Goal: Task Accomplishment & Management: Complete application form

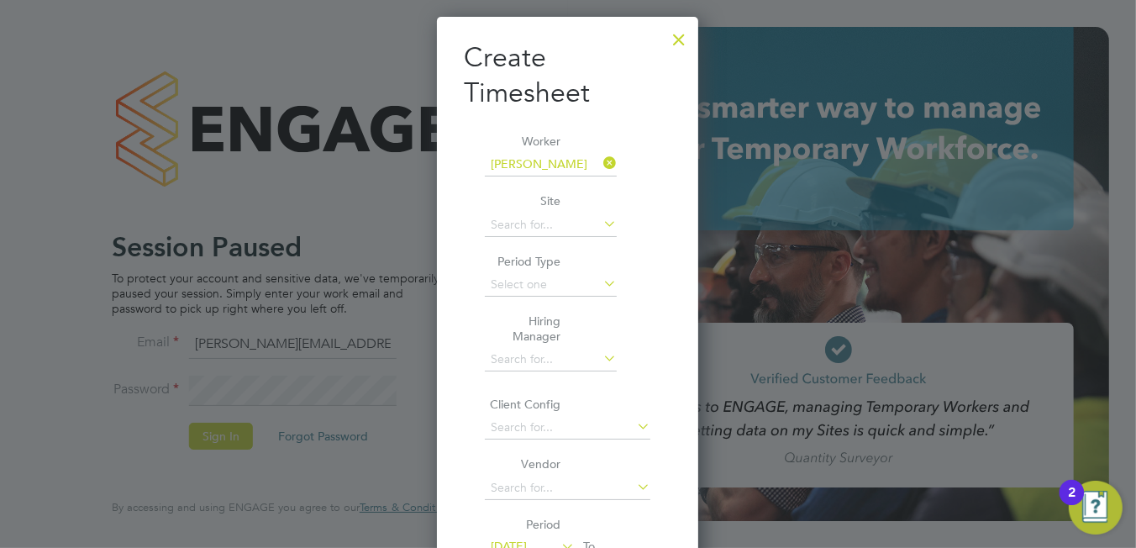
scroll to position [924, 261]
click at [673, 49] on div at bounding box center [679, 35] width 30 height 30
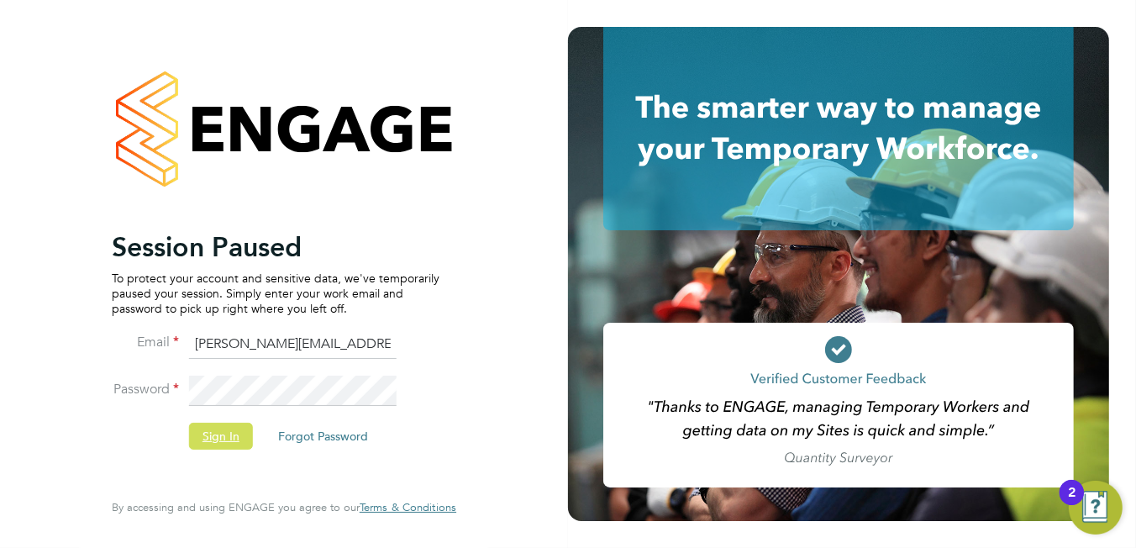
click at [204, 444] on button "Sign In" at bounding box center [221, 436] width 64 height 27
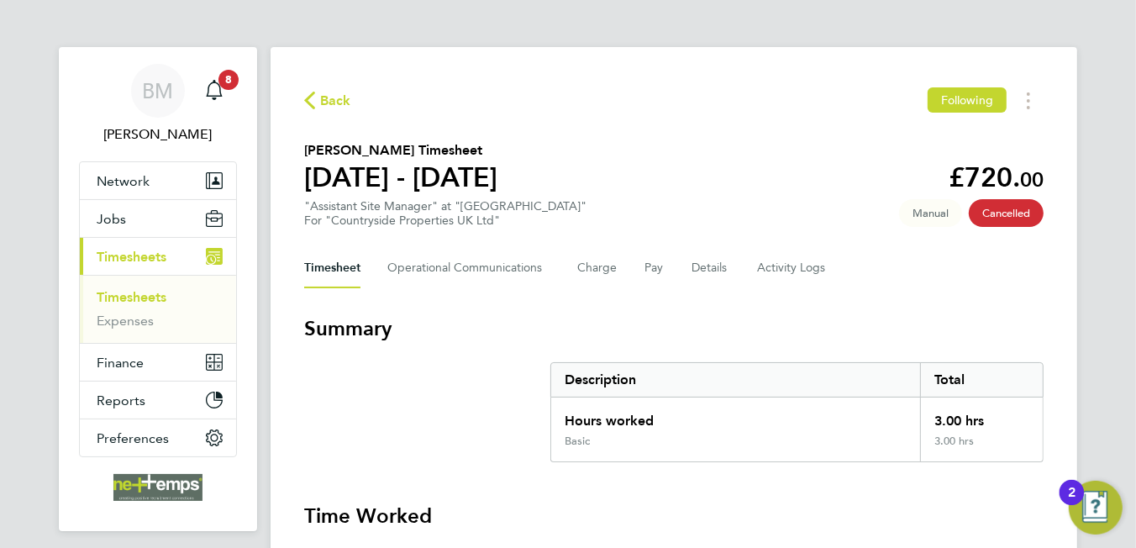
click at [155, 292] on link "Timesheets" at bounding box center [132, 297] width 70 height 16
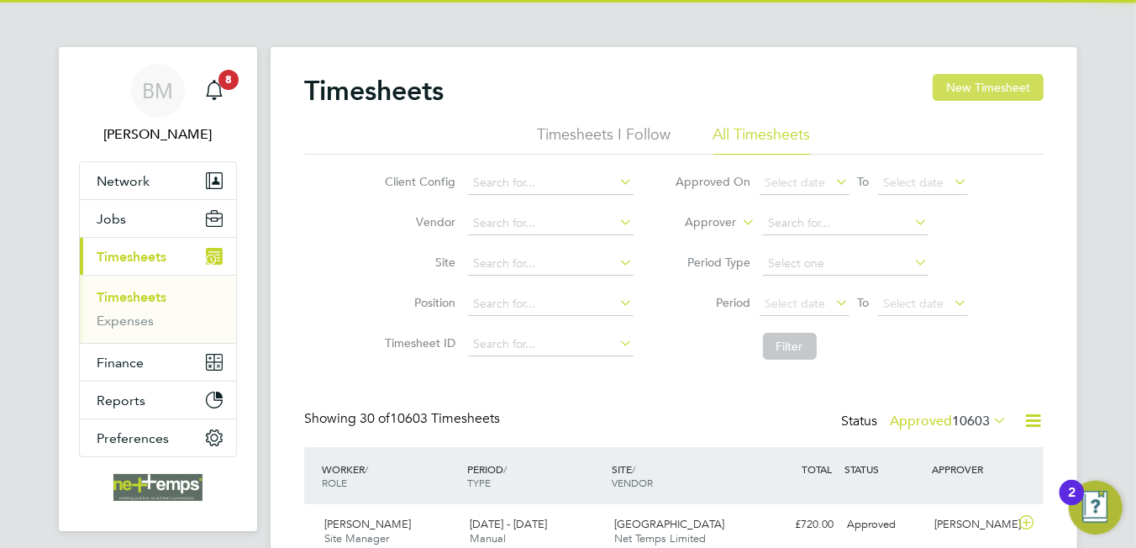
click at [1018, 81] on button "New Timesheet" at bounding box center [987, 87] width 111 height 27
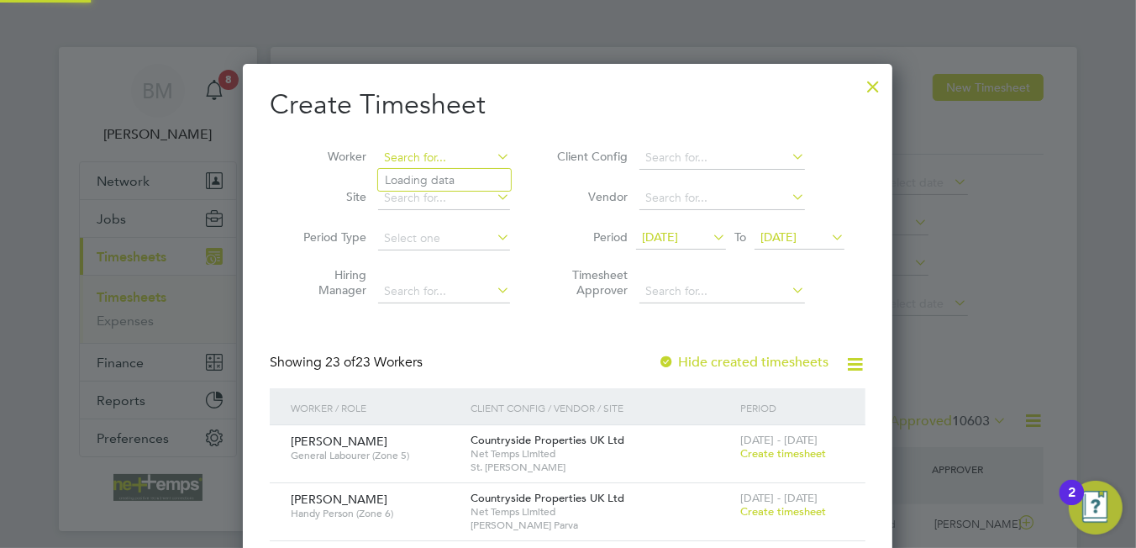
click at [442, 164] on input at bounding box center [444, 158] width 132 height 24
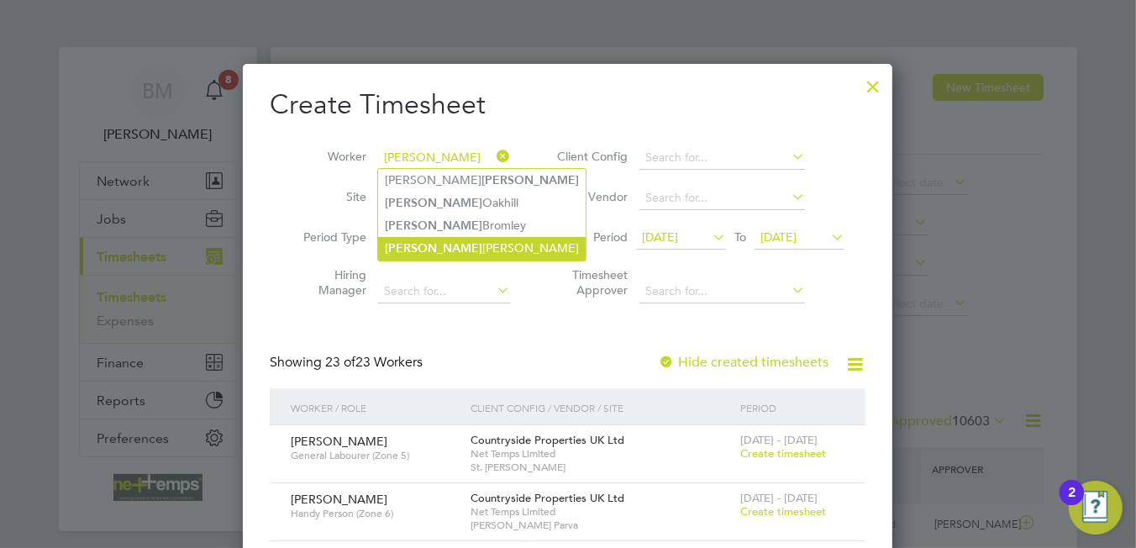
click at [470, 244] on li "[PERSON_NAME]" at bounding box center [481, 248] width 207 height 23
type input "[PERSON_NAME]"
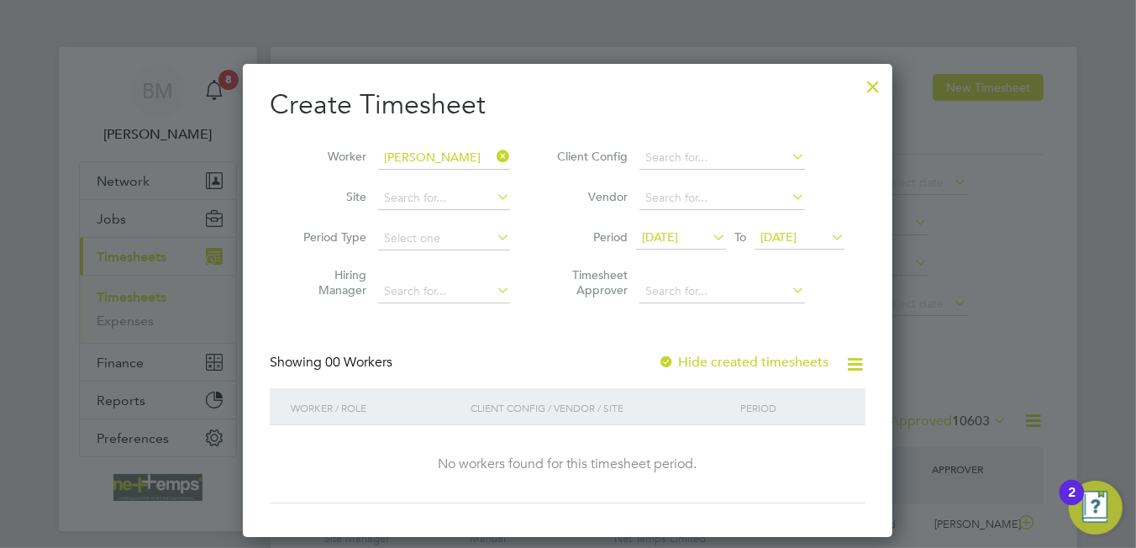
click at [723, 349] on div "Create Timesheet Worker [PERSON_NAME] Site Period Type Hiring Manager Client Co…" at bounding box center [568, 295] width 596 height 416
click at [727, 354] on label "Hide created timesheets" at bounding box center [743, 362] width 171 height 17
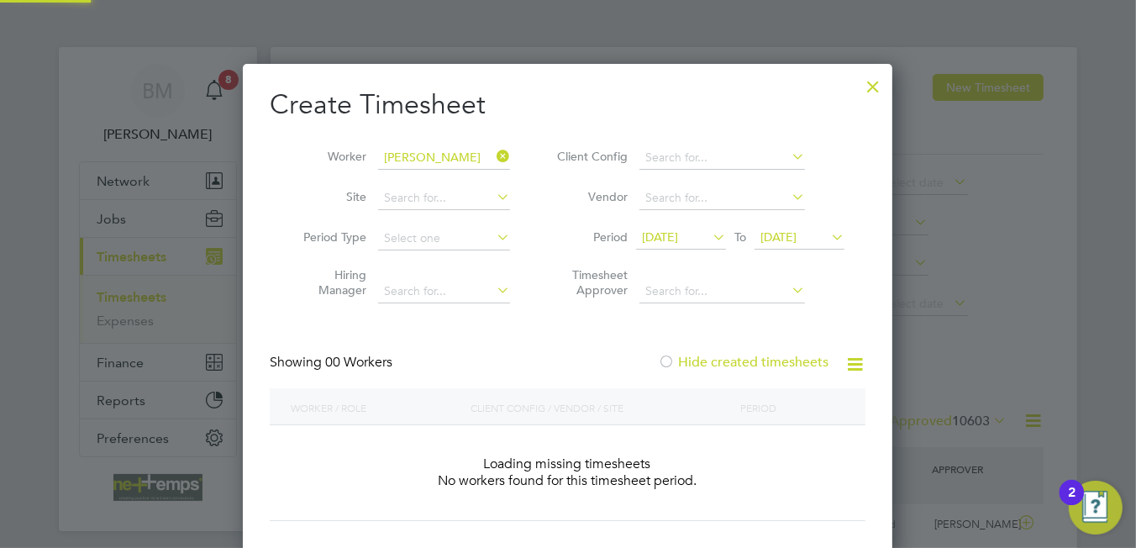
click at [728, 354] on label "Hide created timesheets" at bounding box center [743, 362] width 171 height 17
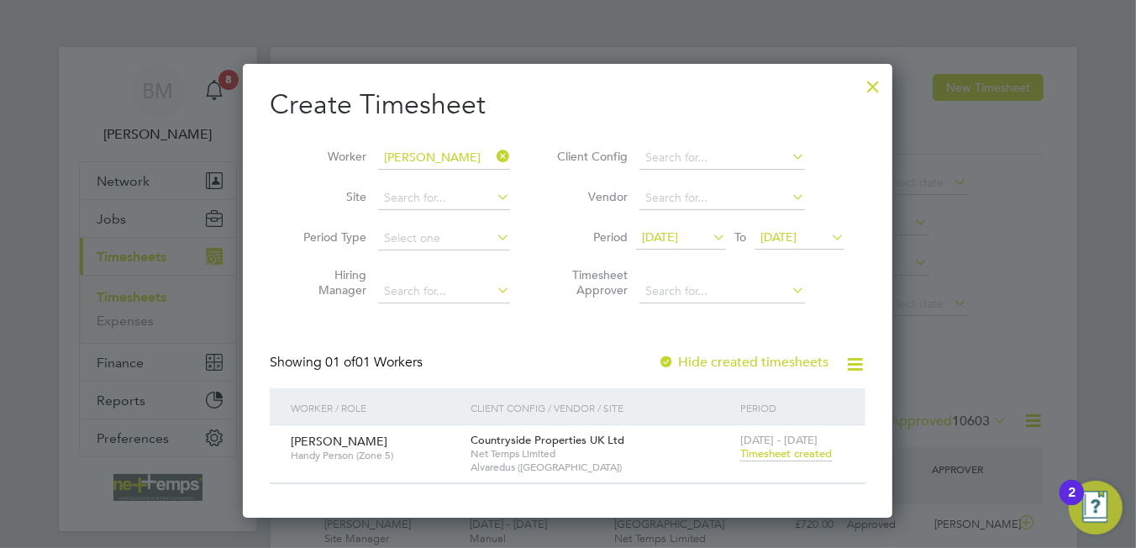
click at [772, 451] on span "Timesheet created" at bounding box center [786, 453] width 92 height 15
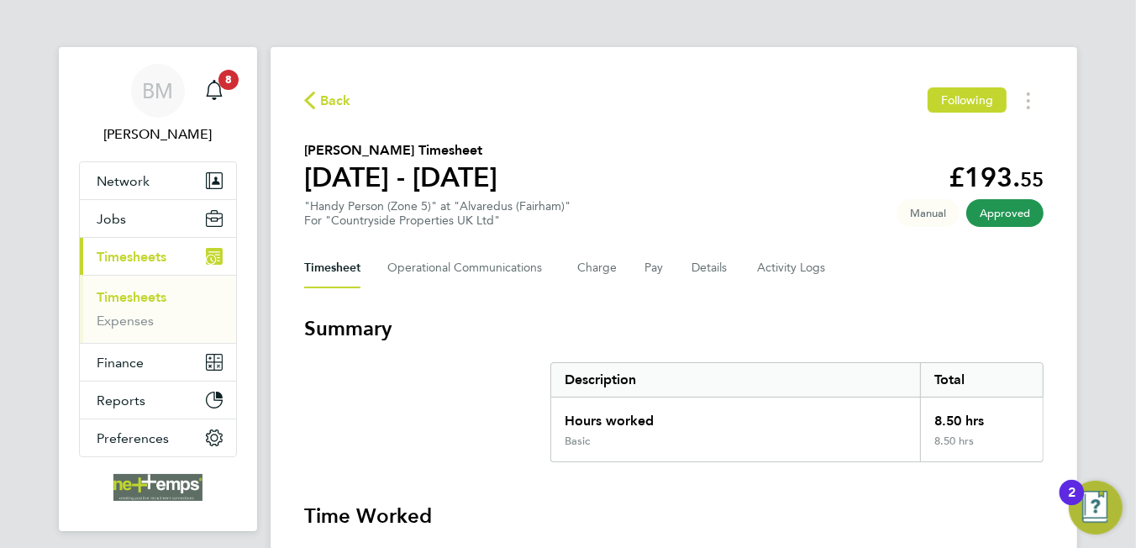
click at [342, 91] on span "Back" at bounding box center [335, 101] width 31 height 20
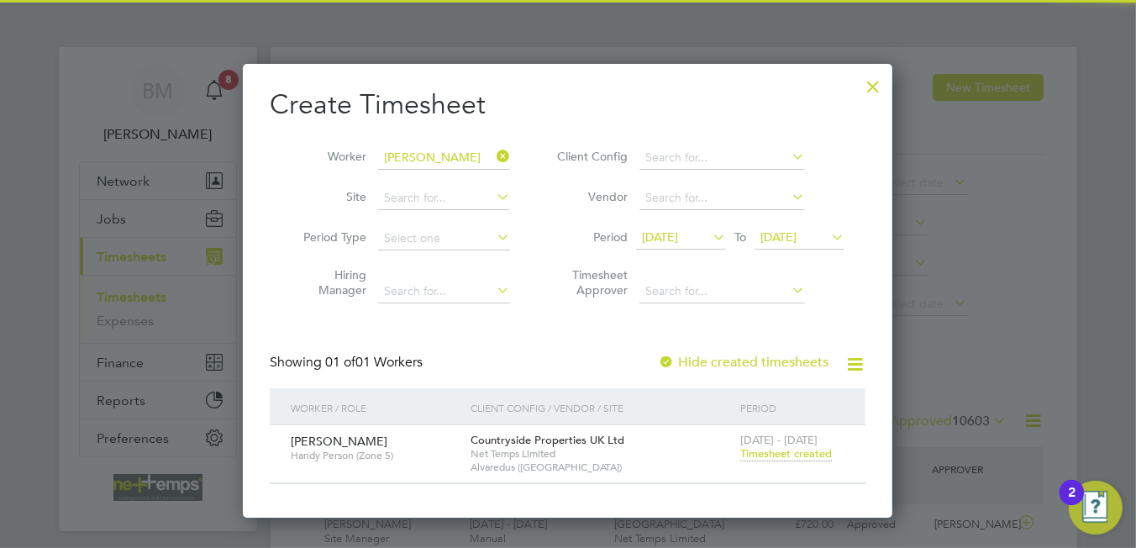
scroll to position [42, 146]
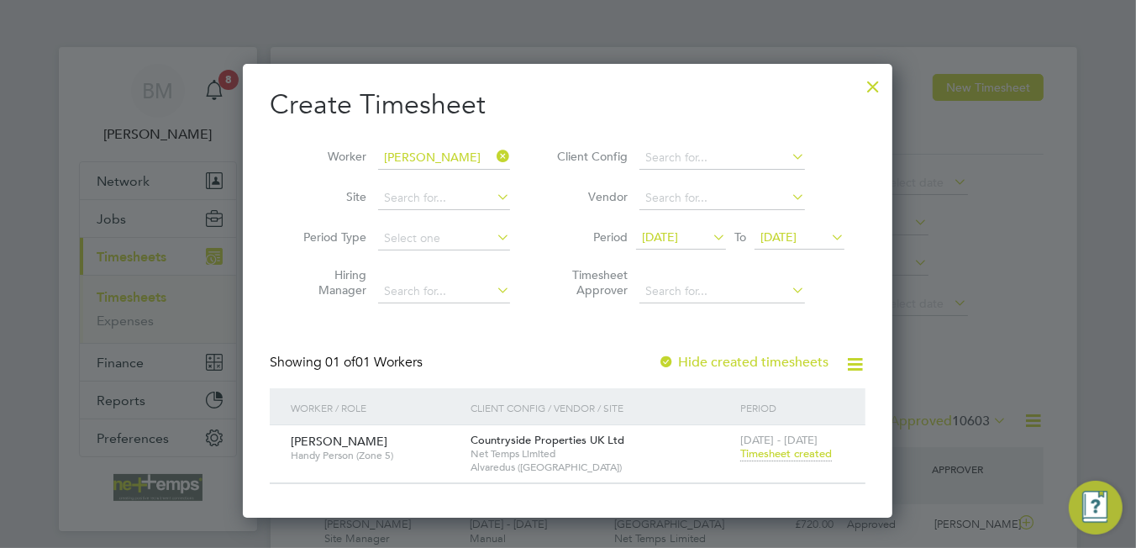
drag, startPoint x: 499, startPoint y: 164, endPoint x: 480, endPoint y: 160, distance: 18.8
click at [493, 164] on icon at bounding box center [493, 156] width 0 height 24
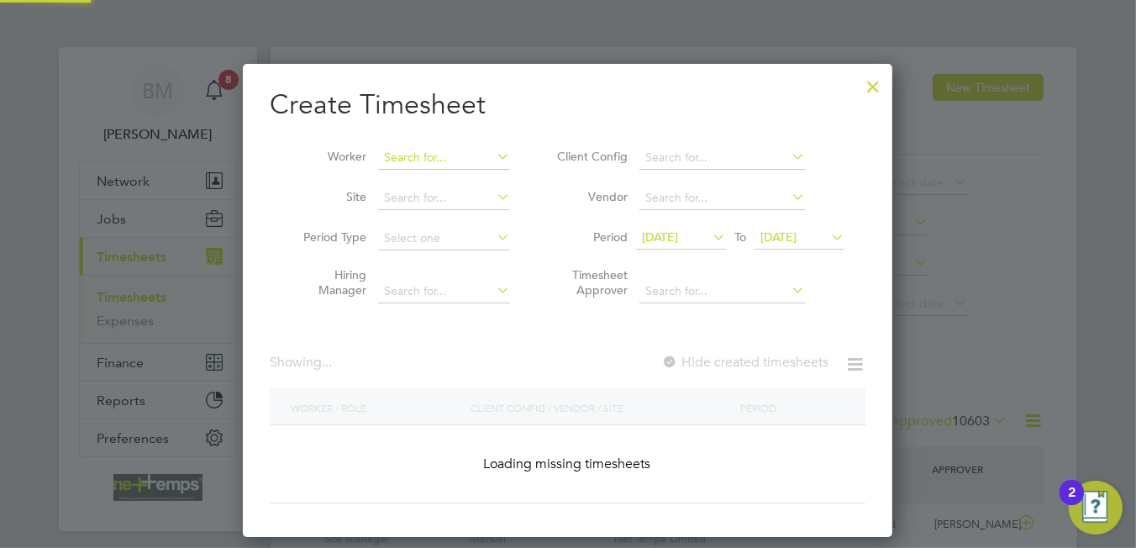
click at [464, 155] on input at bounding box center [444, 158] width 132 height 24
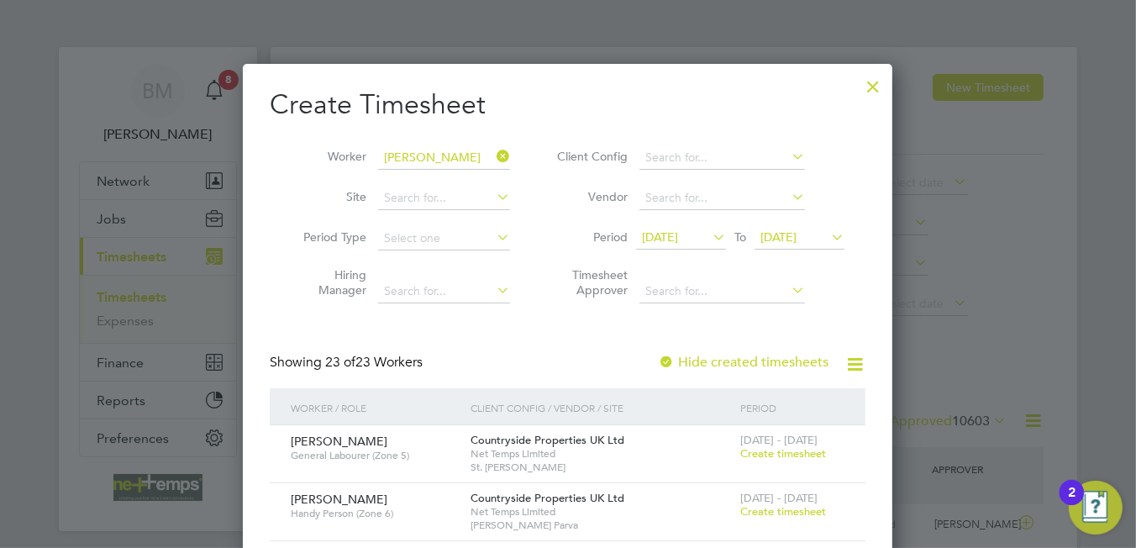
click at [449, 174] on li "[PERSON_NAME]" at bounding box center [495, 180] width 235 height 23
type input "[PERSON_NAME]"
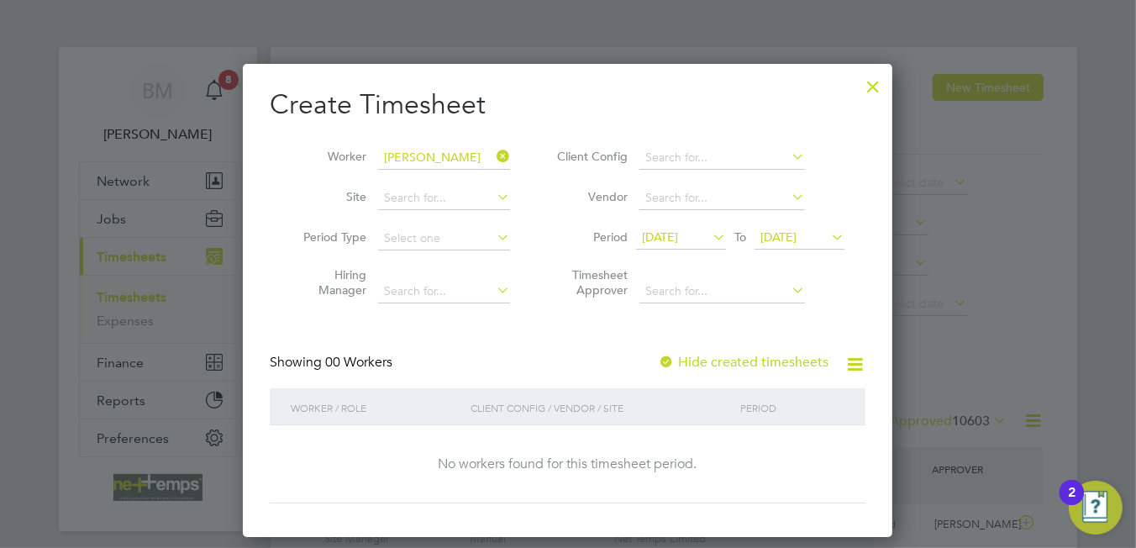
click at [750, 373] on div "Showing 00 Workers Hide created timesheets" at bounding box center [568, 371] width 596 height 34
click at [747, 365] on label "Hide created timesheets" at bounding box center [743, 362] width 171 height 17
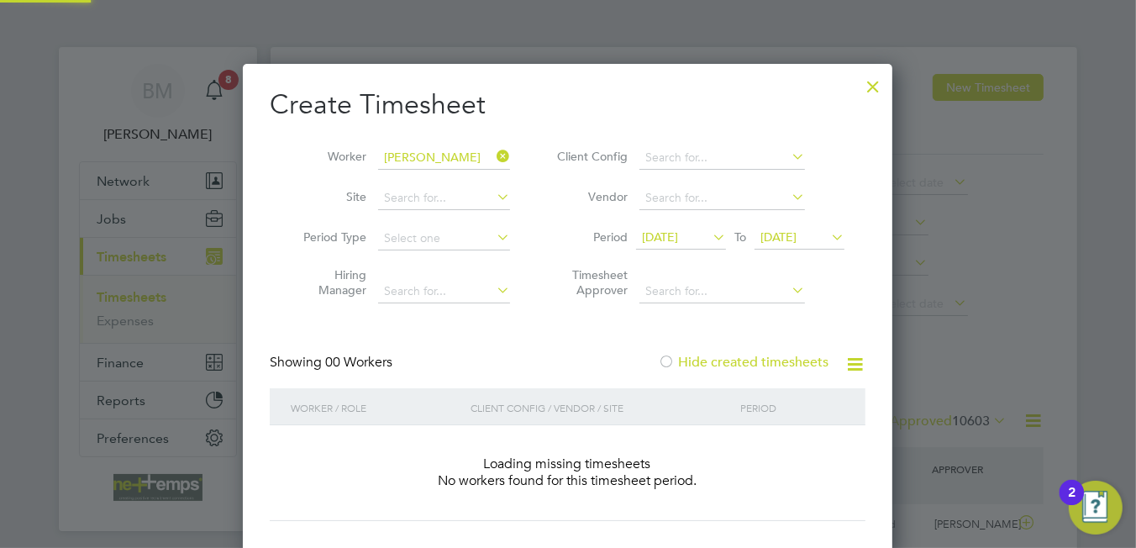
click at [748, 365] on label "Hide created timesheets" at bounding box center [743, 362] width 171 height 17
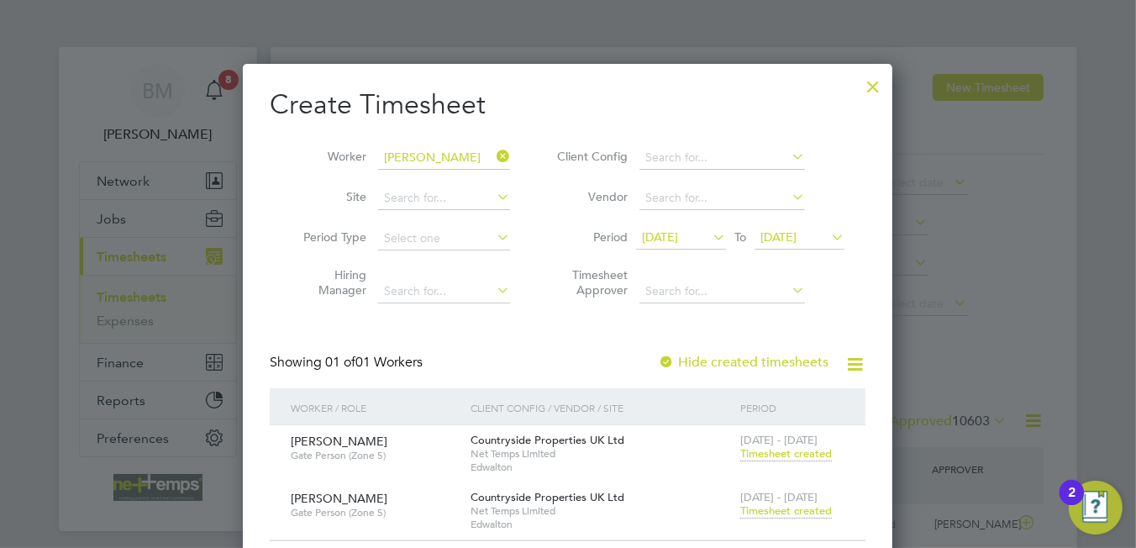
click at [779, 508] on span "Timesheet created" at bounding box center [786, 510] width 92 height 15
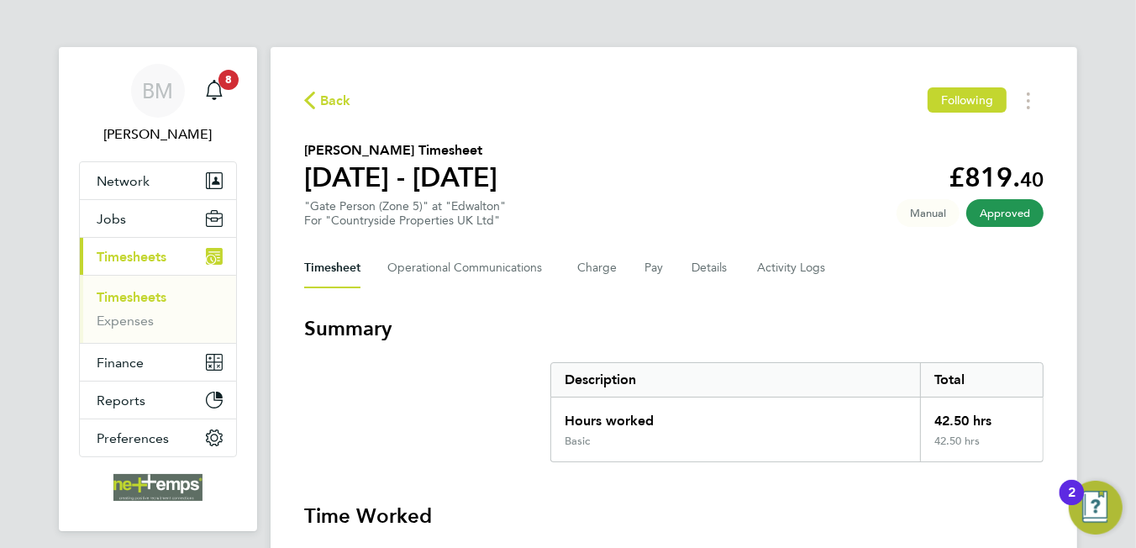
click at [321, 106] on span "Back" at bounding box center [335, 101] width 31 height 20
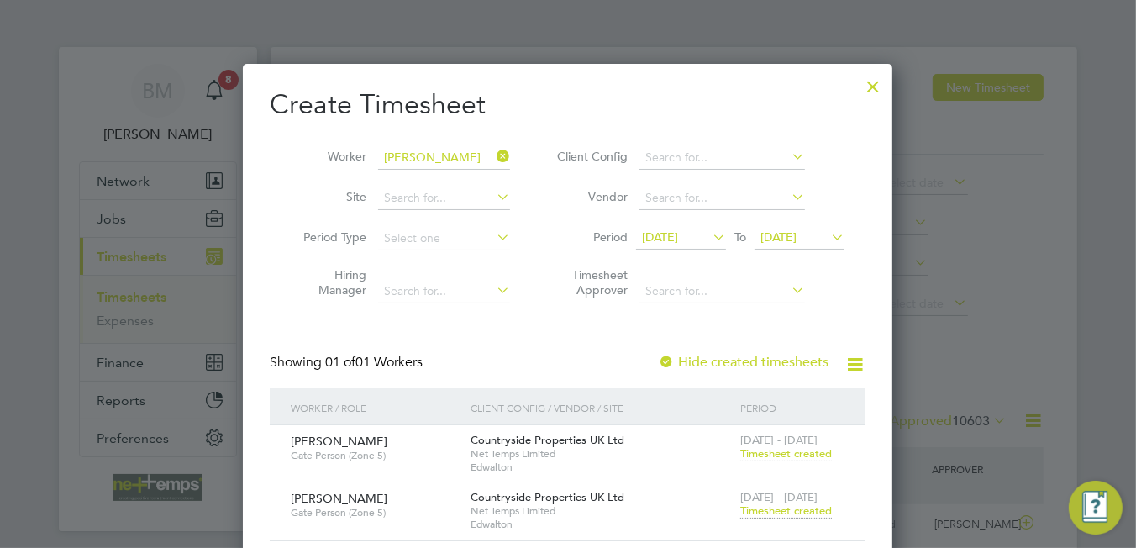
scroll to position [42, 146]
click at [493, 158] on icon at bounding box center [493, 156] width 0 height 24
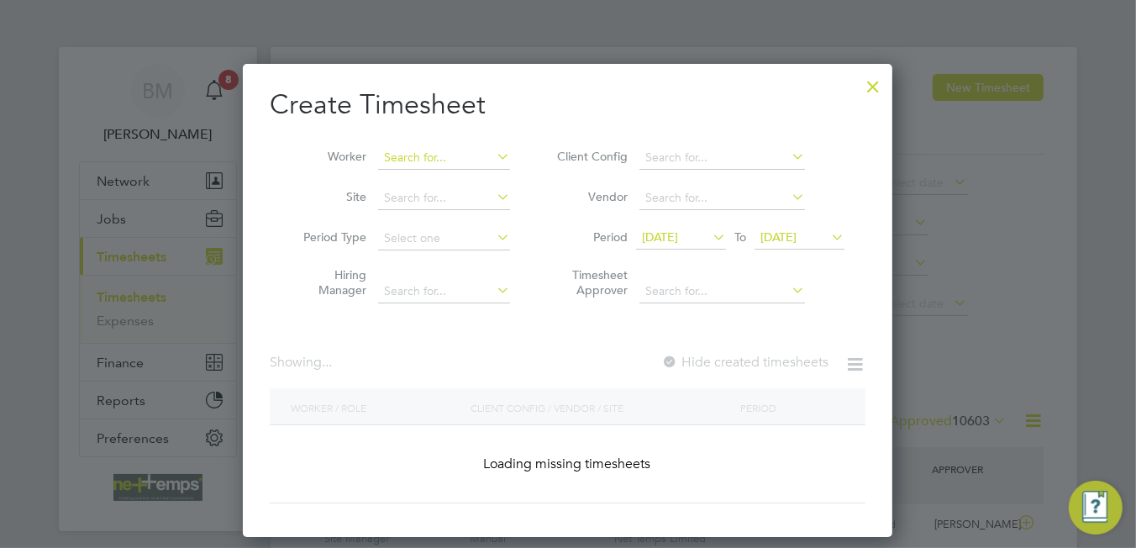
drag, startPoint x: 415, startPoint y: 159, endPoint x: 402, endPoint y: 151, distance: 15.4
click at [412, 158] on input at bounding box center [444, 158] width 132 height 24
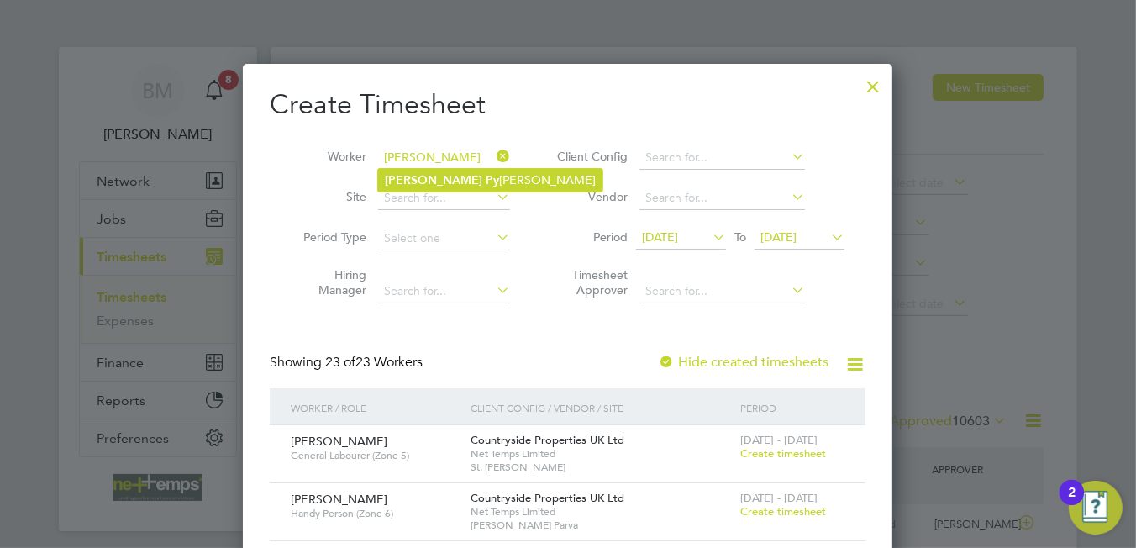
click at [432, 172] on li "[PERSON_NAME] [PERSON_NAME]" at bounding box center [490, 180] width 224 height 23
type input "[PERSON_NAME]"
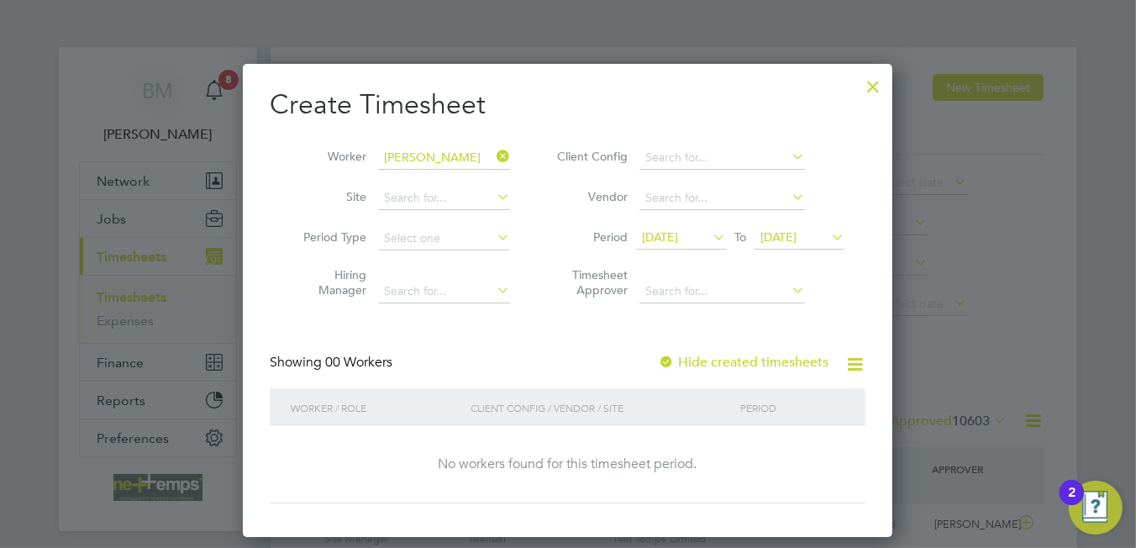
click at [766, 360] on label "Hide created timesheets" at bounding box center [743, 362] width 171 height 17
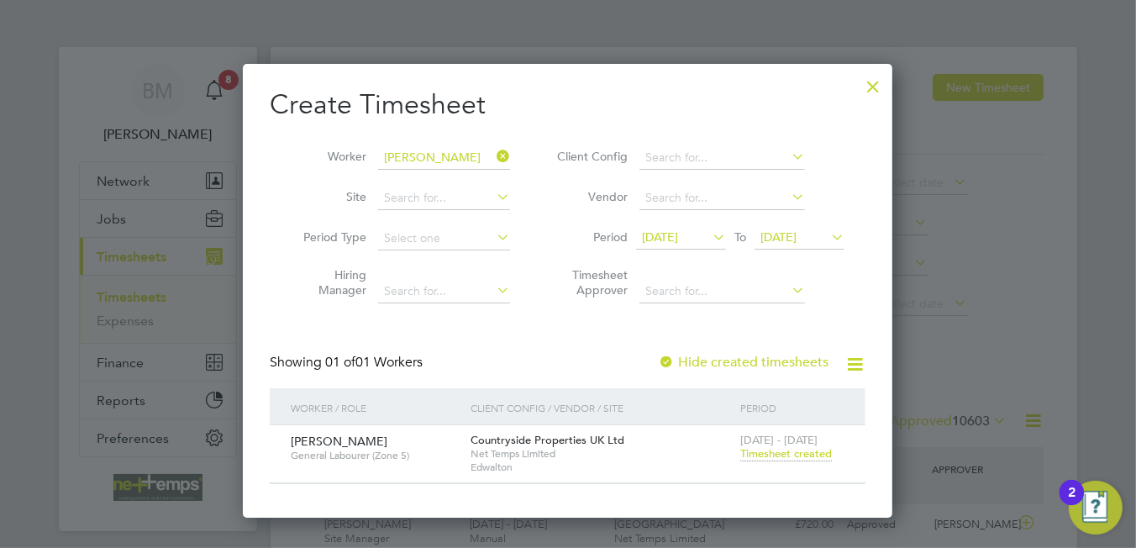
click at [784, 456] on span "Timesheet created" at bounding box center [786, 453] width 92 height 15
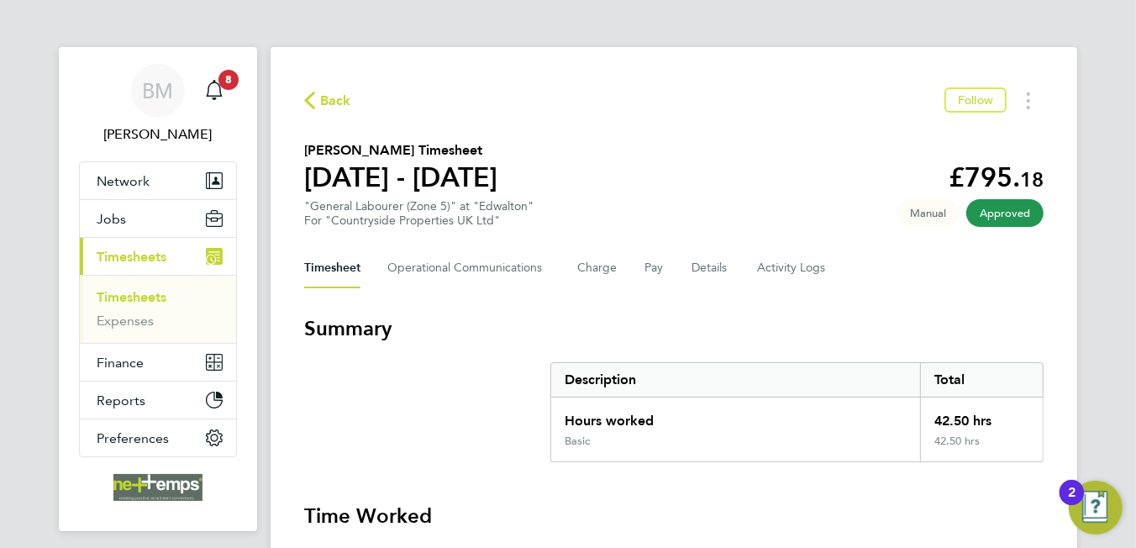
click at [326, 96] on span "Back" at bounding box center [335, 101] width 31 height 20
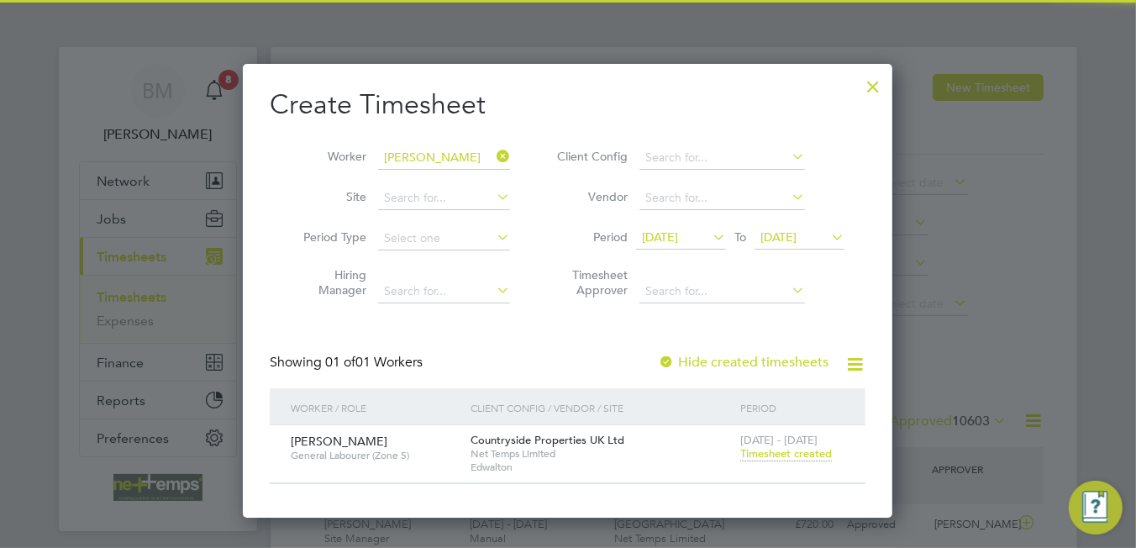
click at [493, 147] on icon at bounding box center [493, 156] width 0 height 24
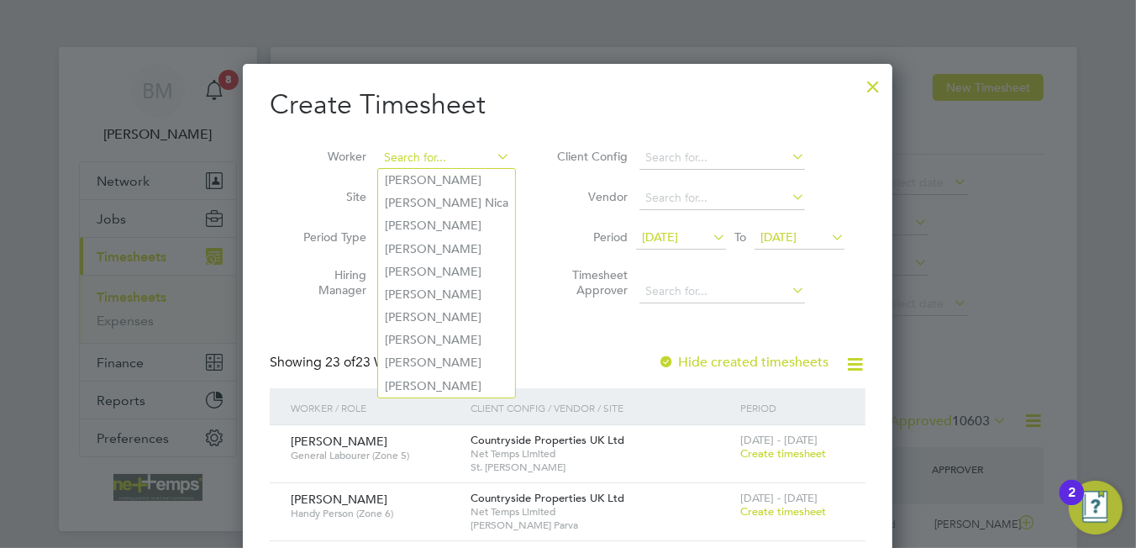
click at [446, 161] on input at bounding box center [444, 158] width 132 height 24
type input "d"
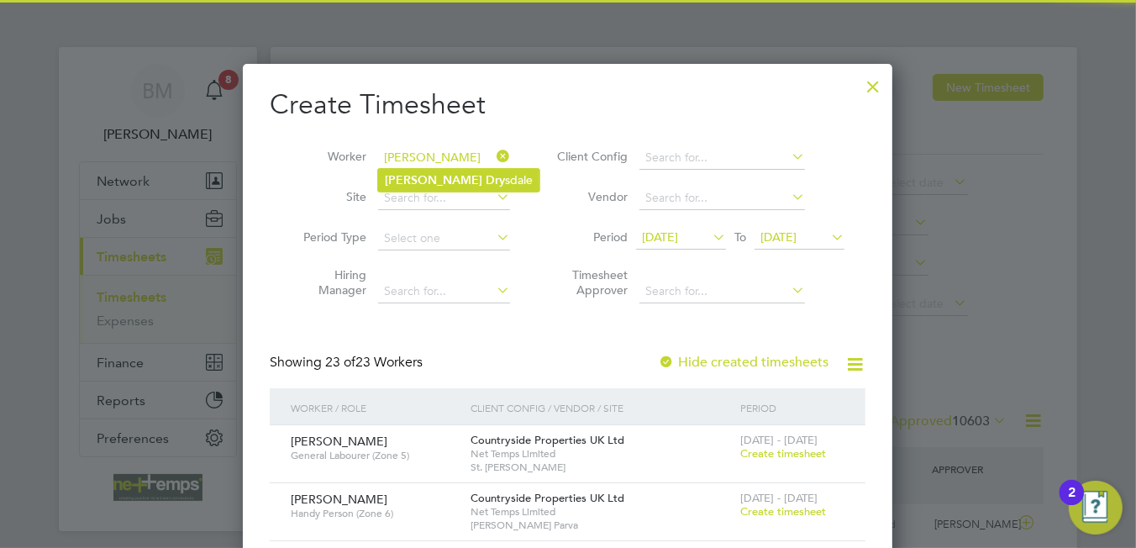
click at [449, 184] on li "[PERSON_NAME] sdale" at bounding box center [458, 180] width 161 height 23
type input "[PERSON_NAME]"
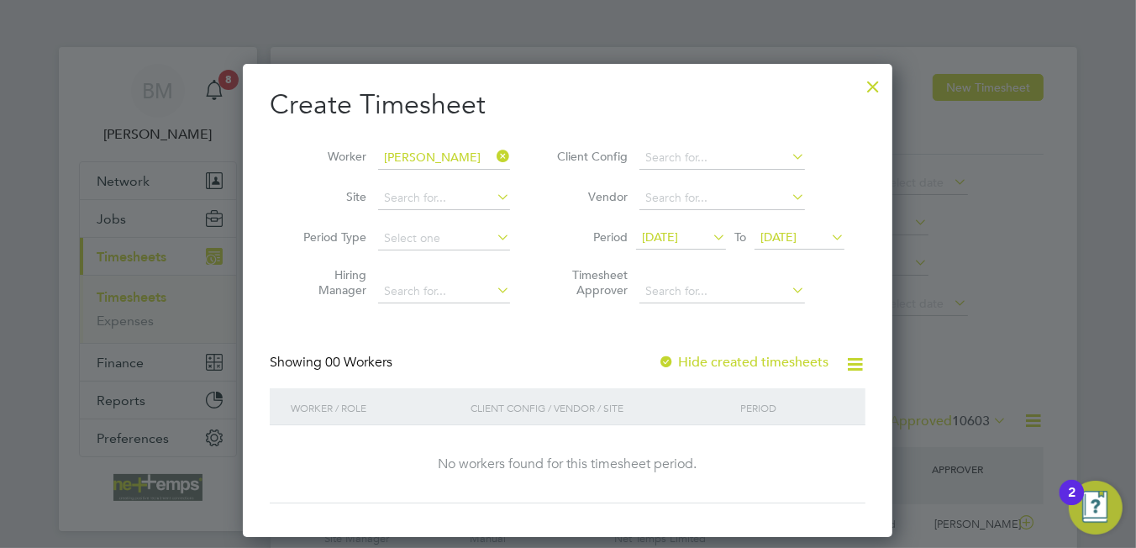
click at [699, 368] on div "Hide created timesheets" at bounding box center [745, 363] width 174 height 18
click at [696, 359] on label "Hide created timesheets" at bounding box center [743, 362] width 171 height 17
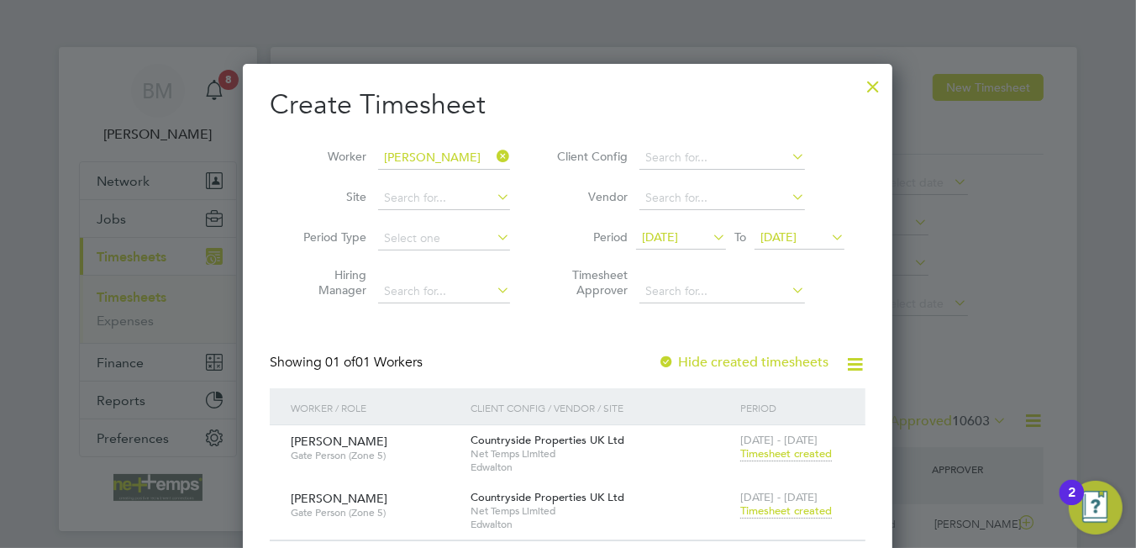
click at [779, 507] on span "Timesheet created" at bounding box center [786, 510] width 92 height 15
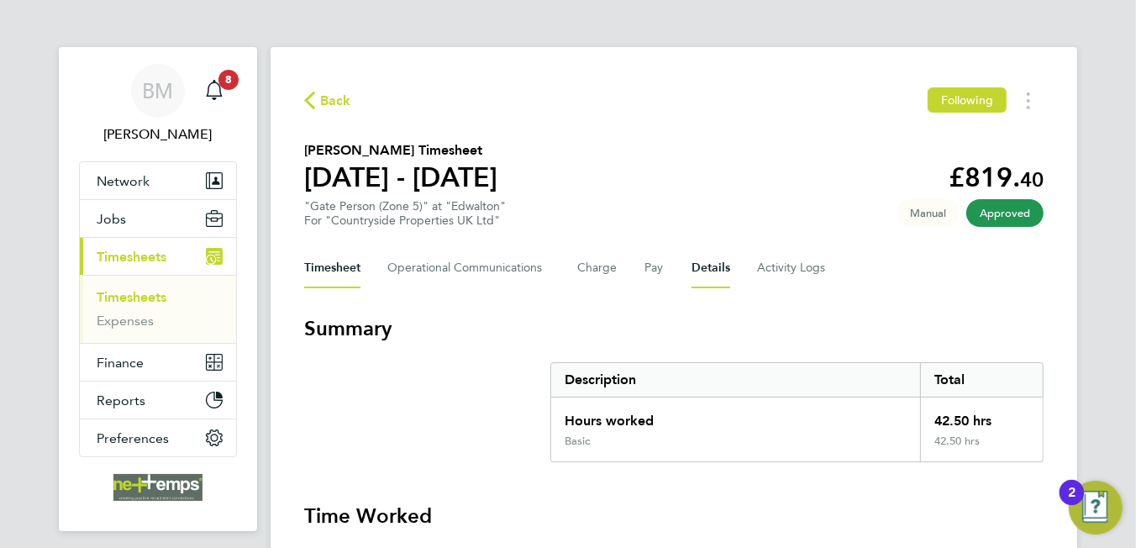
click at [698, 272] on button "Details" at bounding box center [710, 268] width 39 height 40
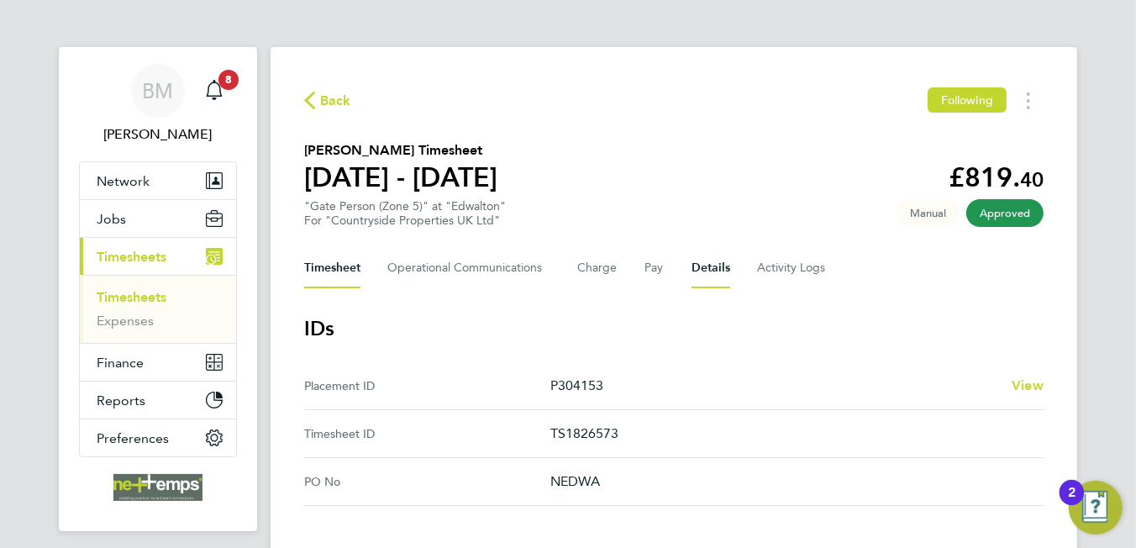
click at [328, 265] on button "Timesheet" at bounding box center [332, 268] width 56 height 40
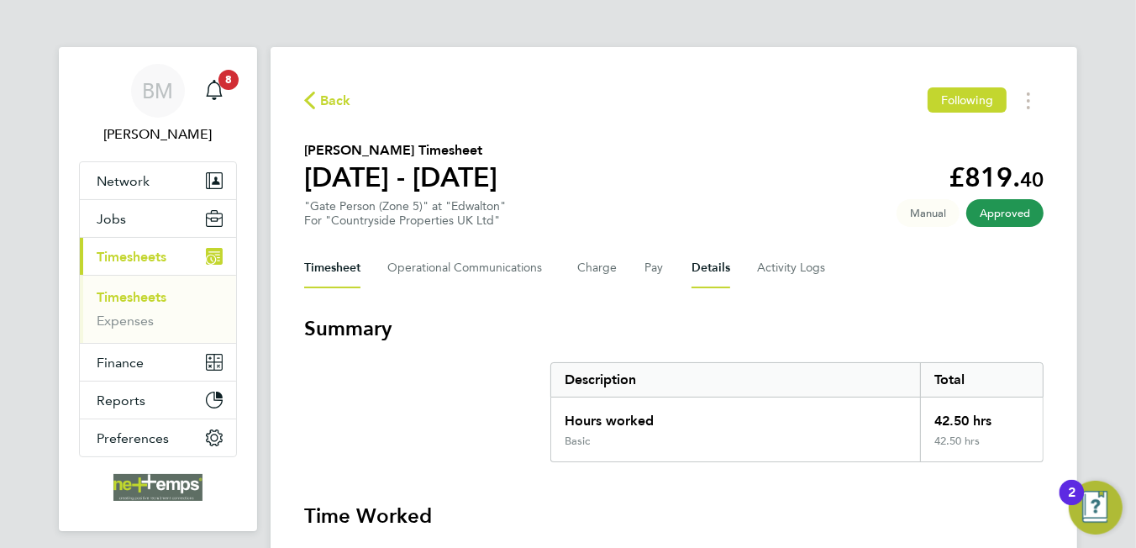
click at [709, 270] on button "Details" at bounding box center [710, 268] width 39 height 40
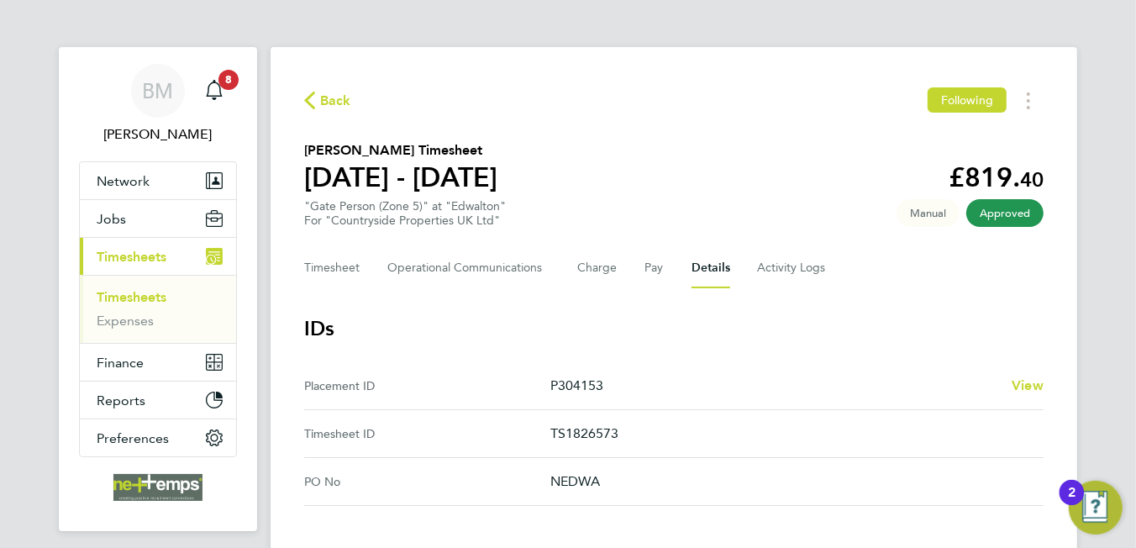
click at [314, 98] on icon "button" at bounding box center [309, 101] width 11 height 18
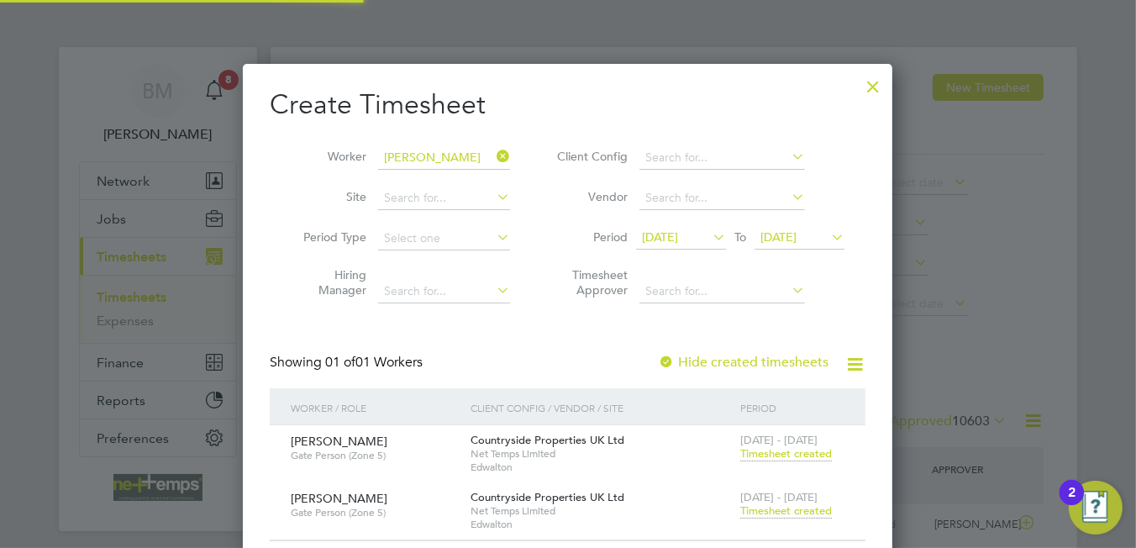
scroll to position [42, 146]
click at [493, 155] on icon at bounding box center [493, 156] width 0 height 24
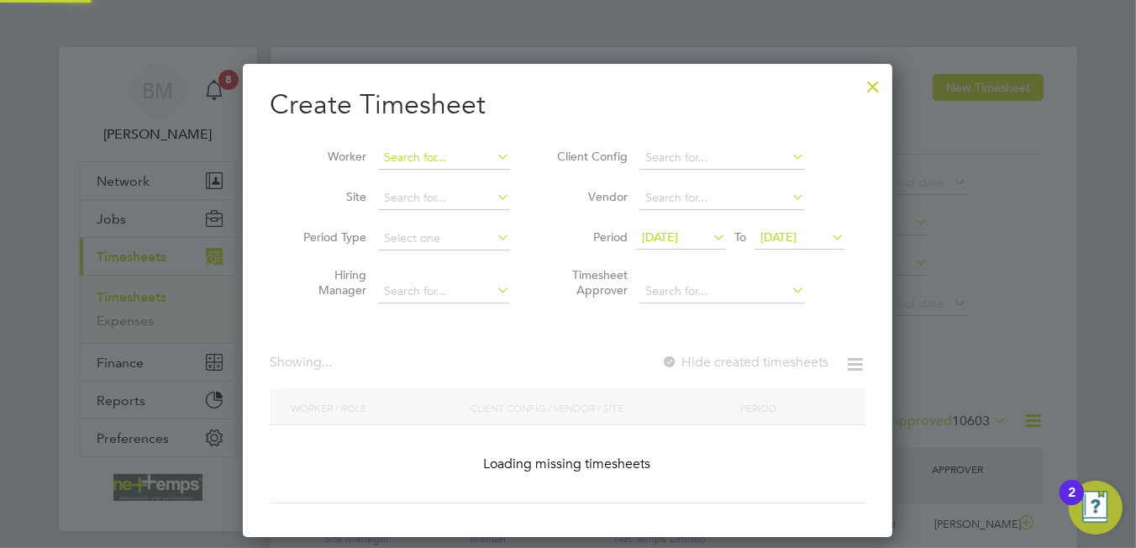
scroll to position [8, 8]
click at [460, 165] on input at bounding box center [444, 158] width 132 height 24
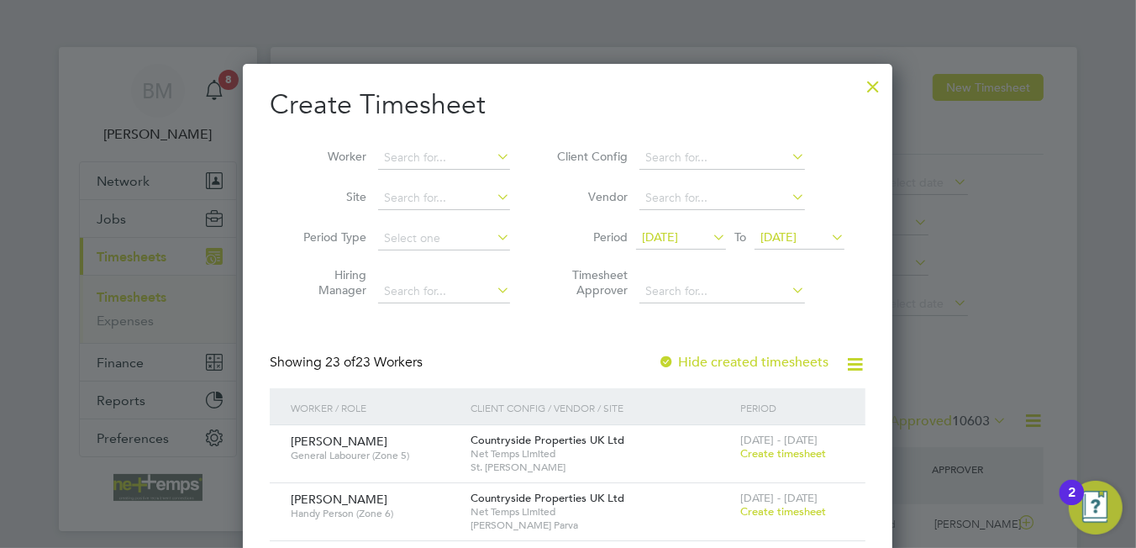
click at [871, 93] on div at bounding box center [873, 82] width 30 height 30
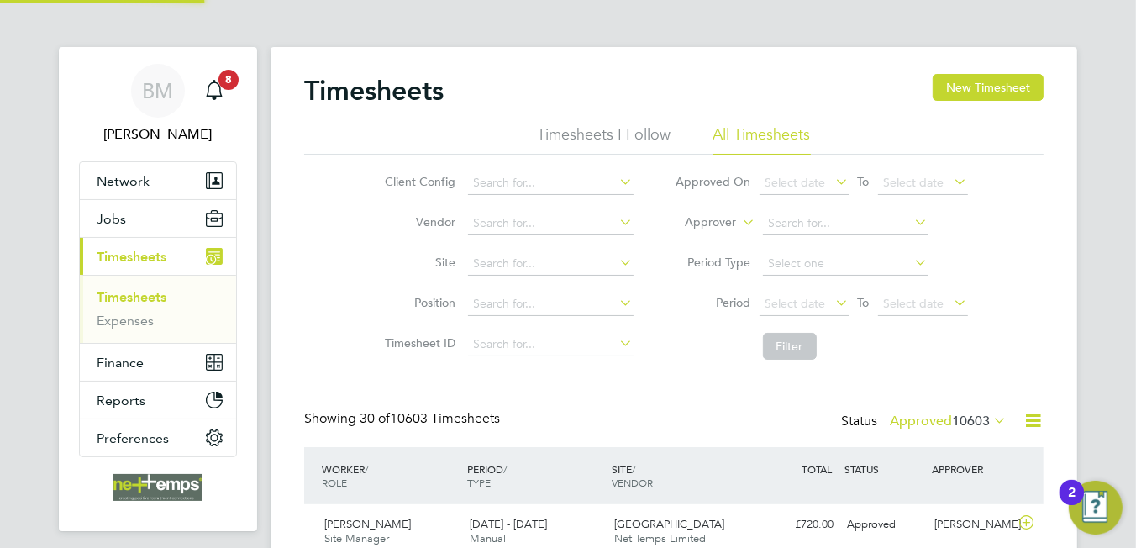
scroll to position [472, 650]
click at [225, 88] on app-alerts-badge "8" at bounding box center [229, 79] width 22 height 23
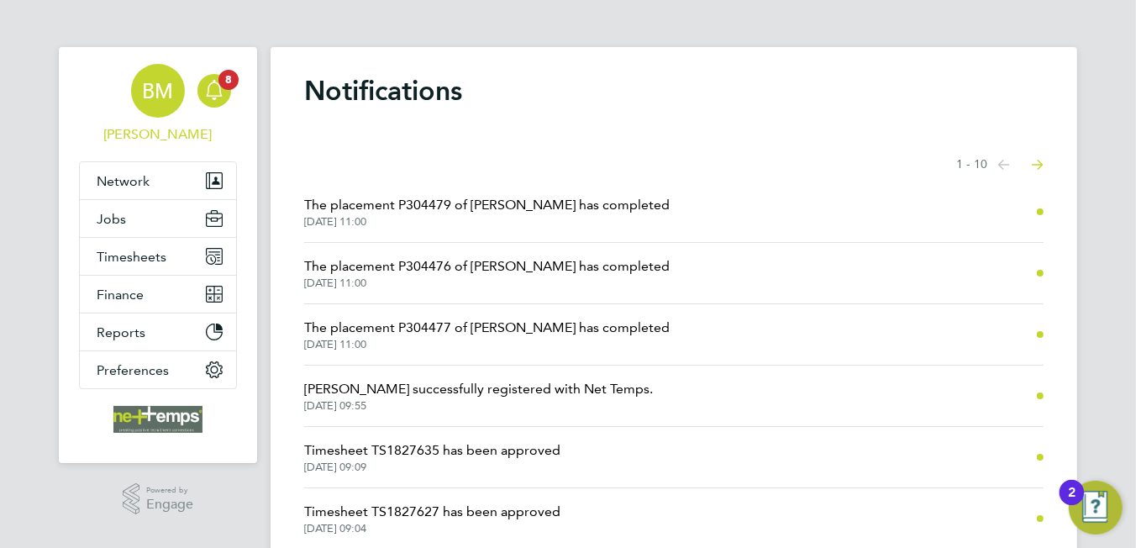
click at [147, 88] on span "BM" at bounding box center [158, 91] width 31 height 22
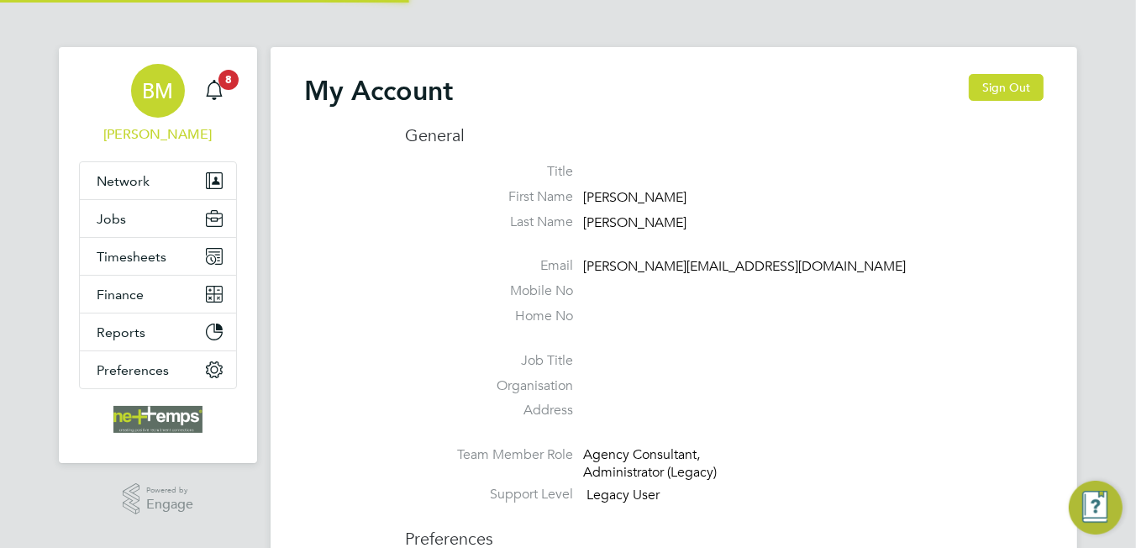
type input "[PERSON_NAME][EMAIL_ADDRESS][DOMAIN_NAME]"
